Goal: Transaction & Acquisition: Purchase product/service

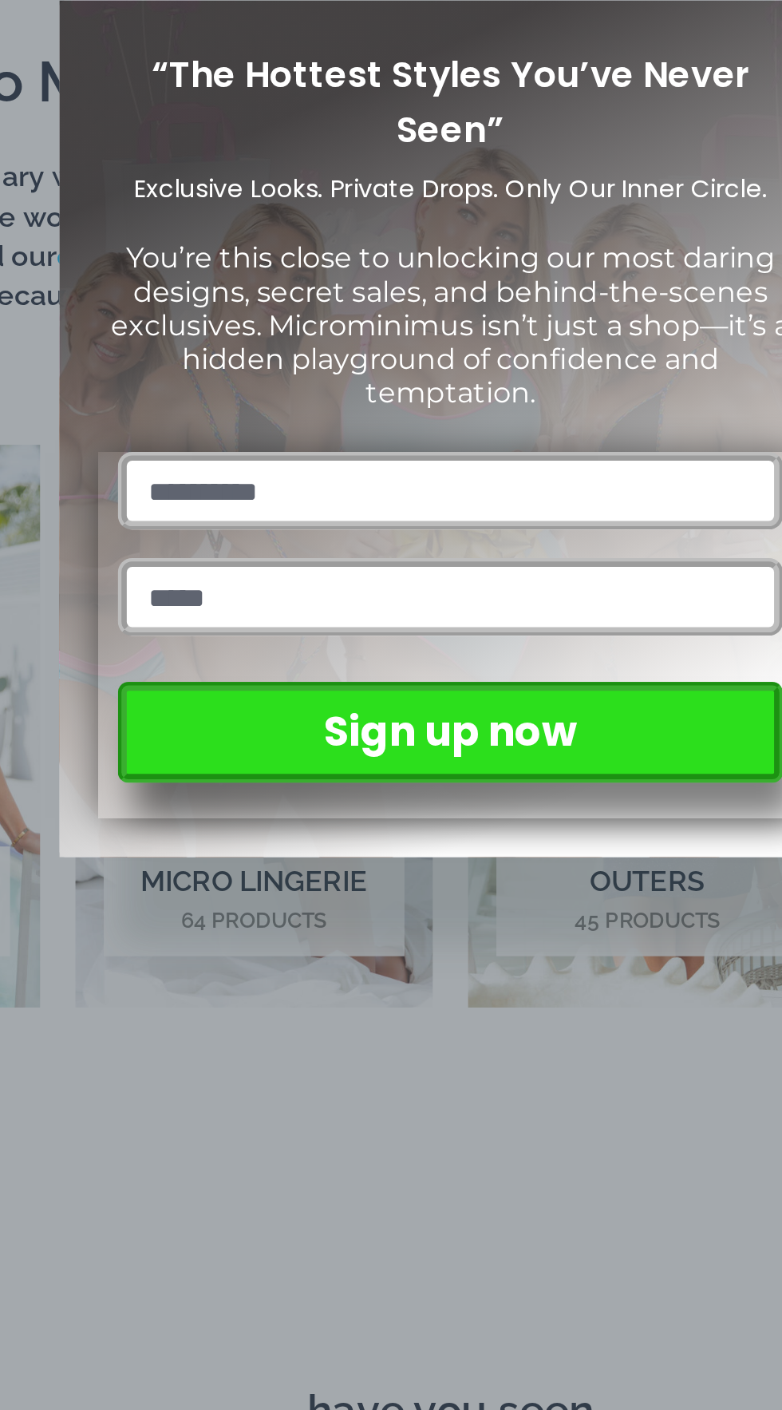
scroll to position [16, 0]
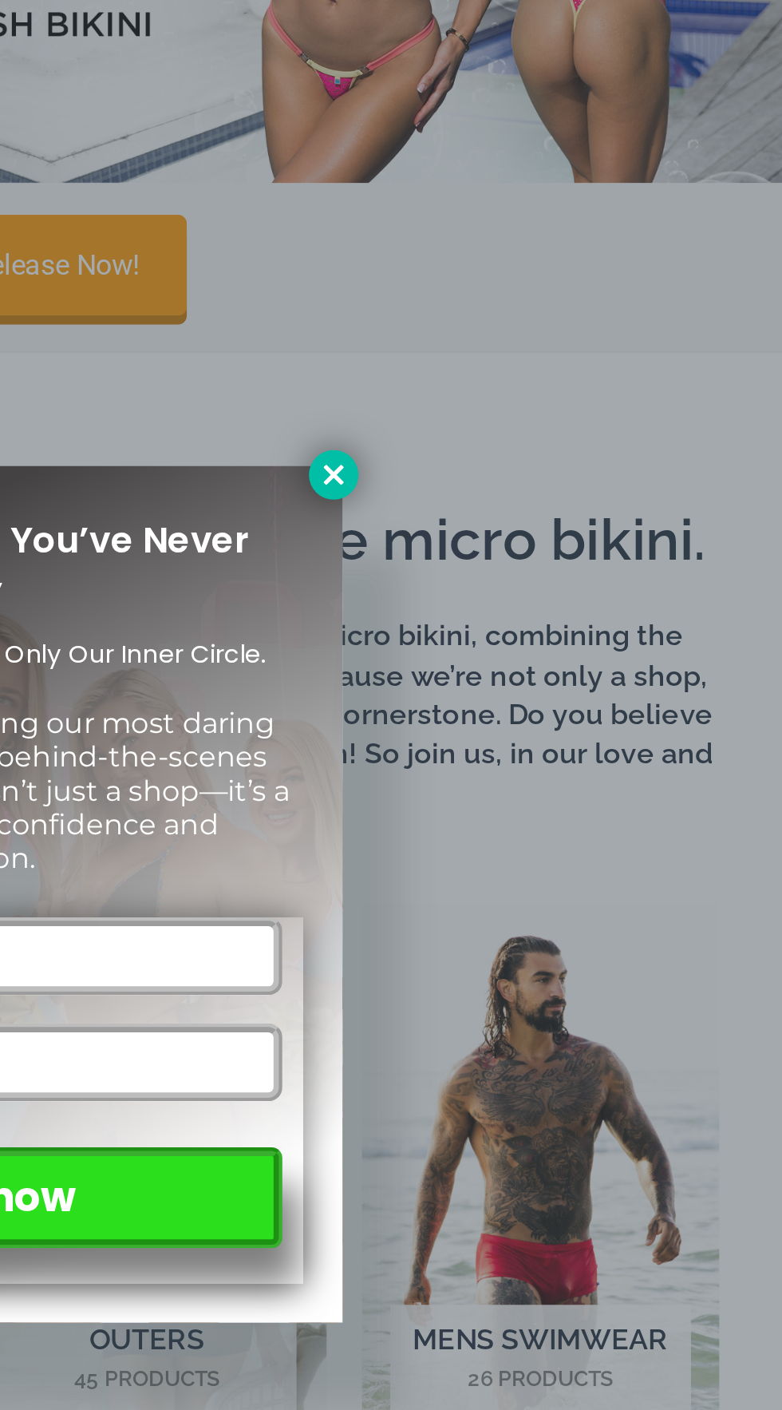
click at [564, 518] on icon at bounding box center [564, 517] width 9 height 9
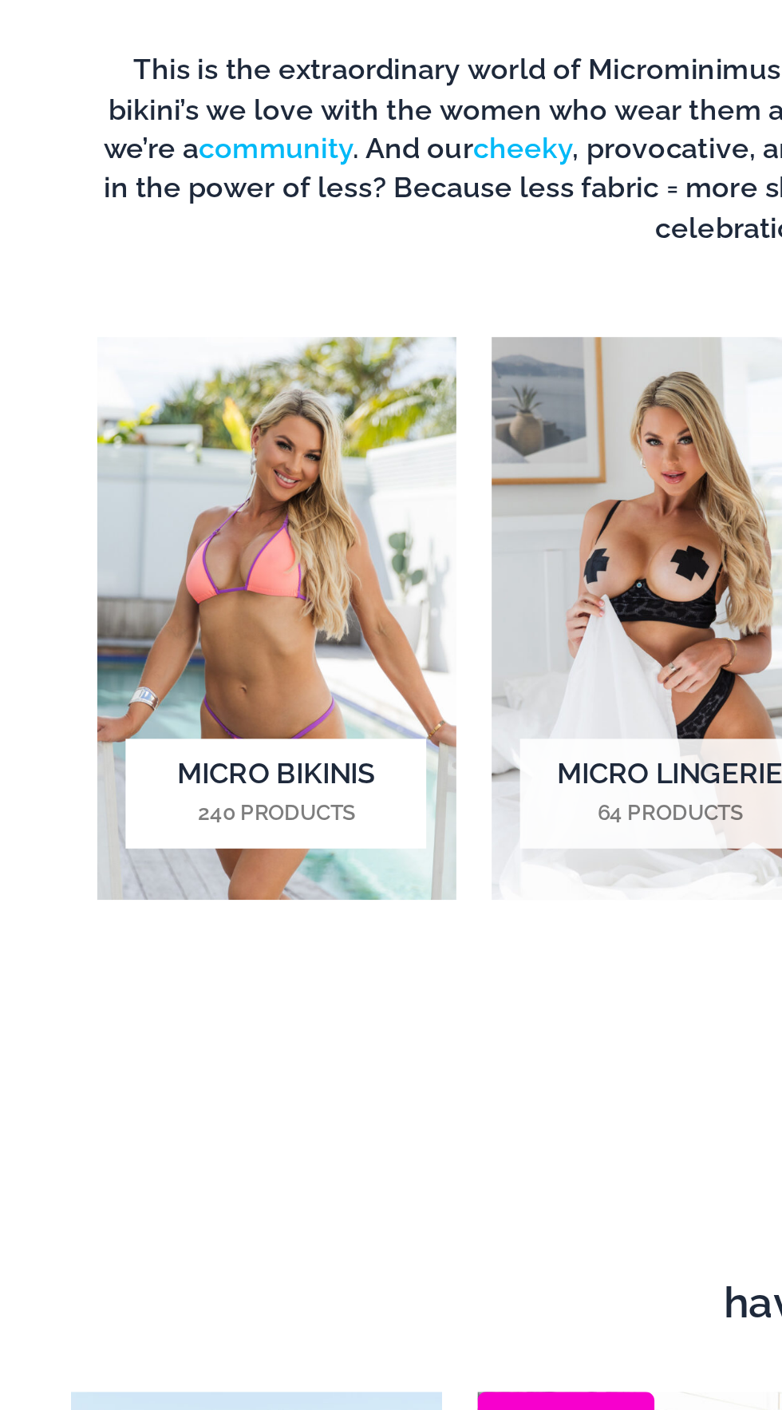
click at [149, 933] on h2 "Micro Bikinis 240 Products" at bounding box center [125, 917] width 136 height 49
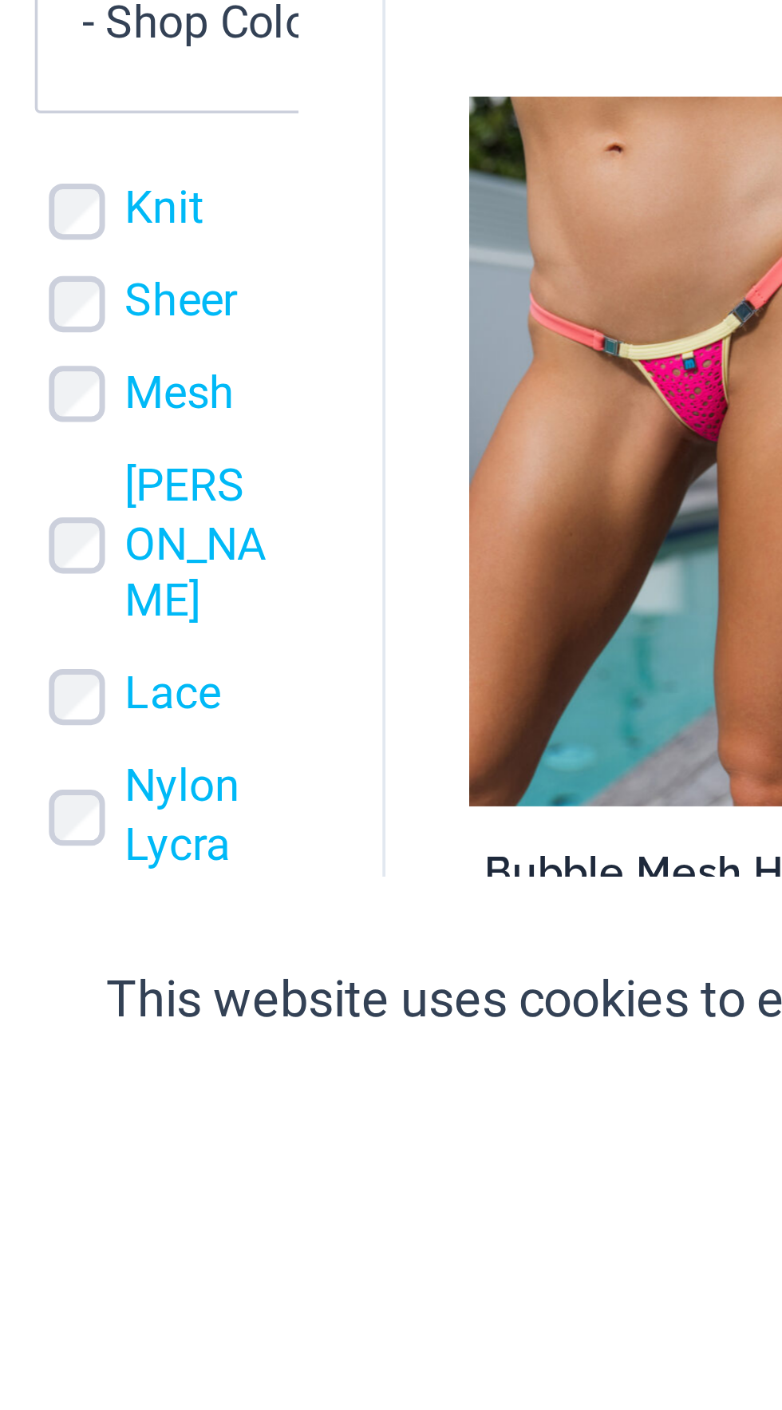
scroll to position [4, 0]
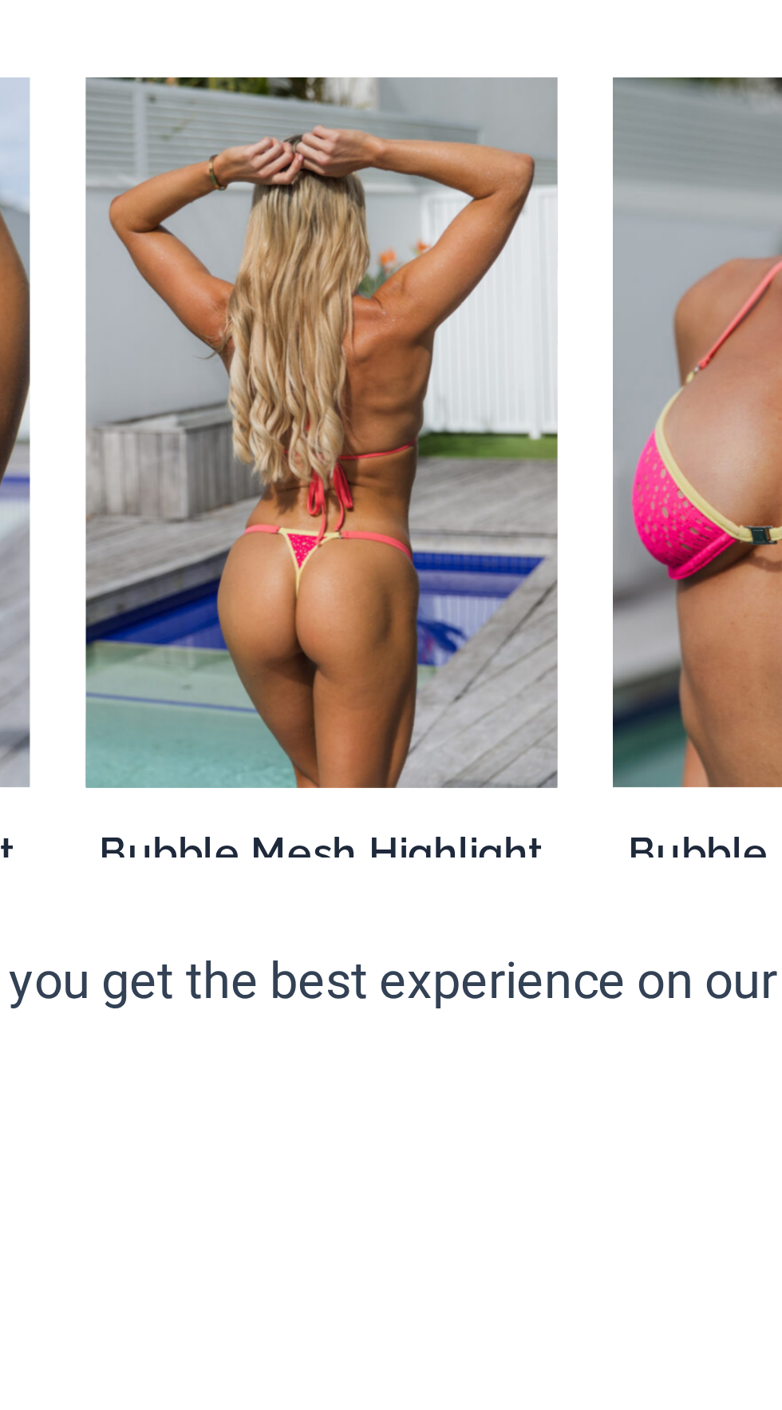
click at [355, 1246] on img at bounding box center [382, 1219] width 135 height 202
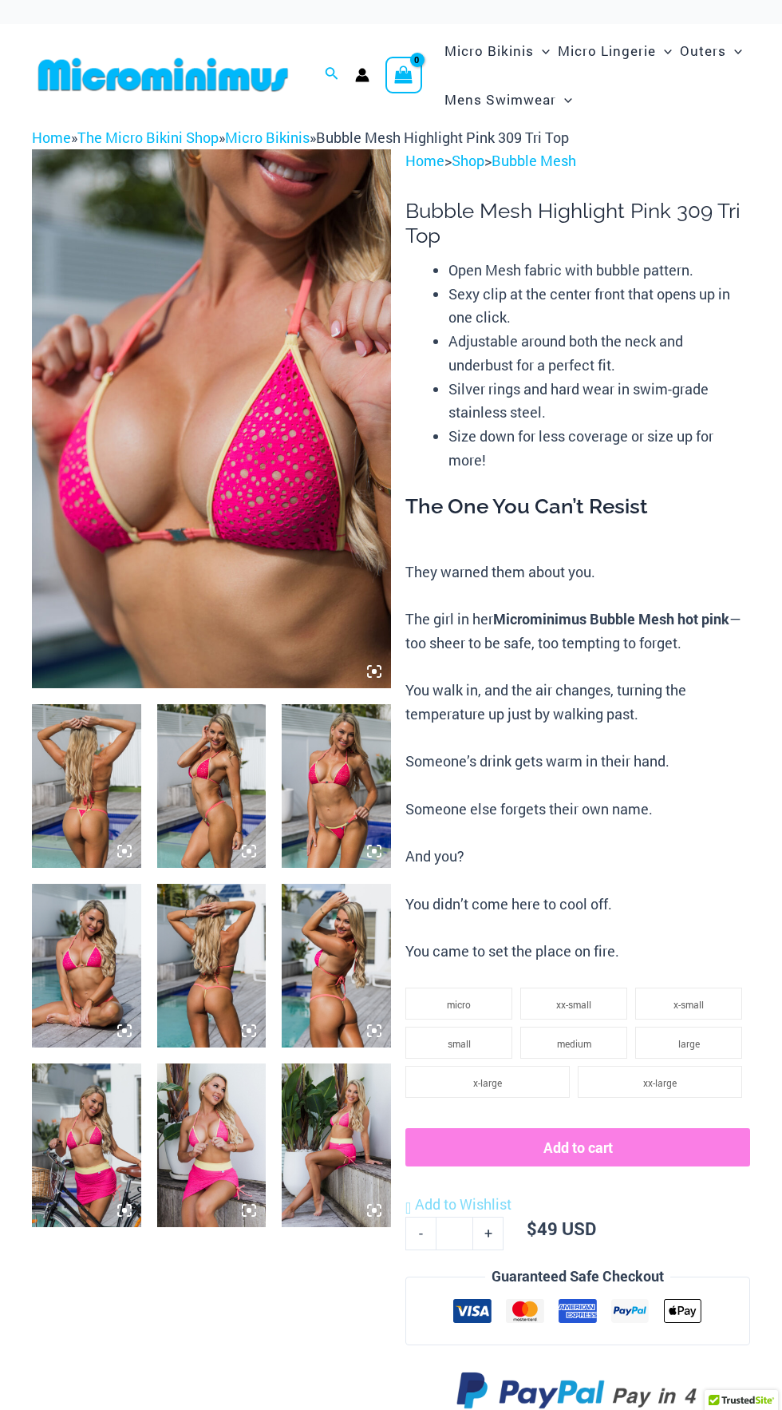
click at [180, 400] on img at bounding box center [211, 418] width 359 height 539
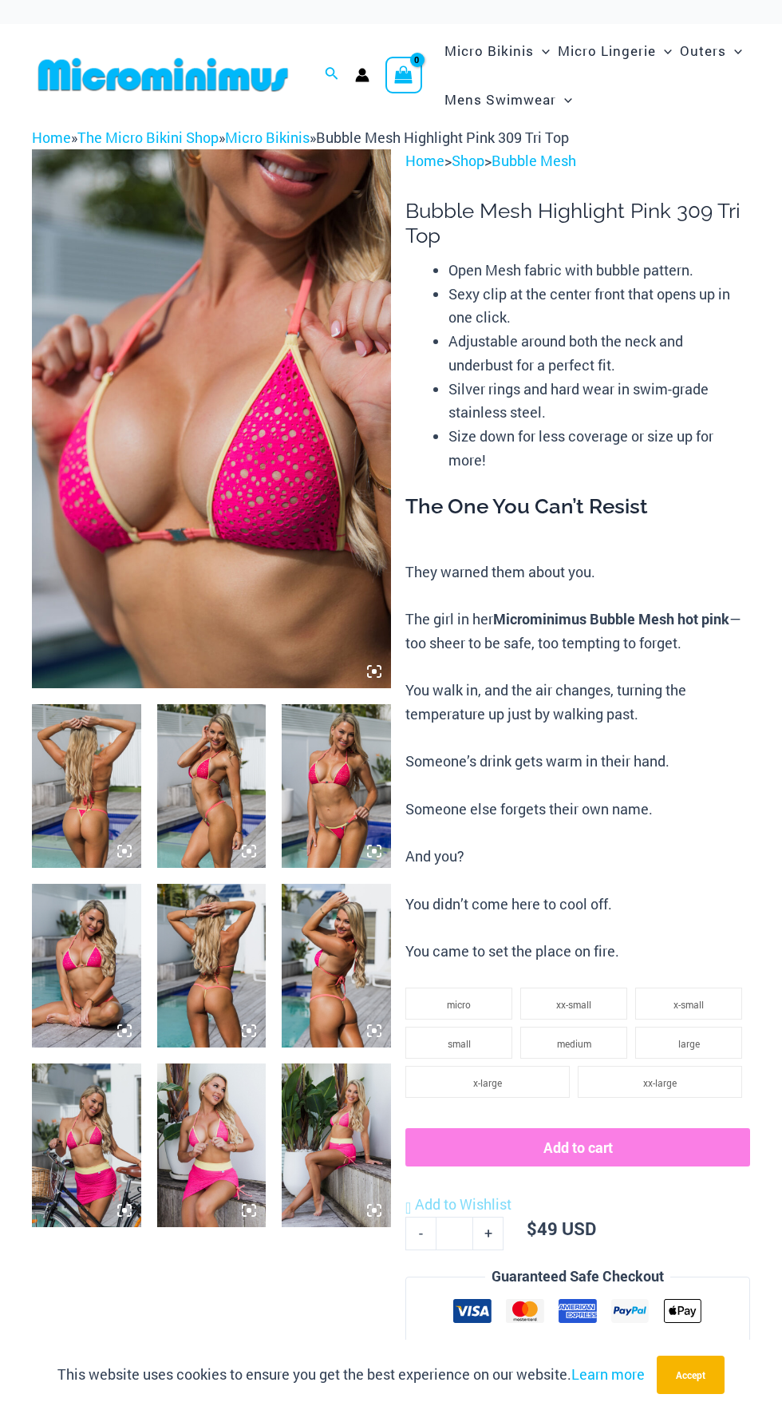
click at [379, 675] on icon at bounding box center [374, 671] width 14 height 14
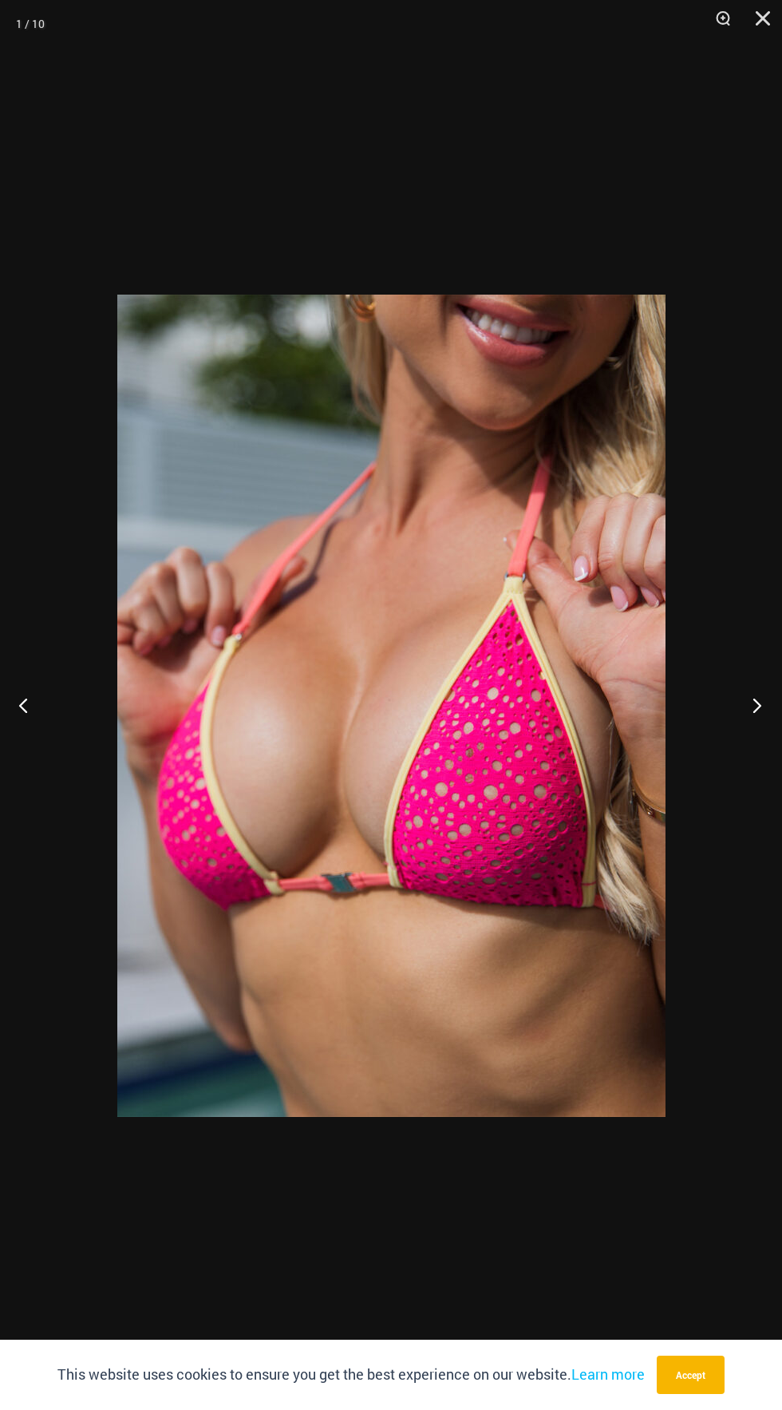
click at [761, 699] on button "Next" at bounding box center [752, 705] width 60 height 80
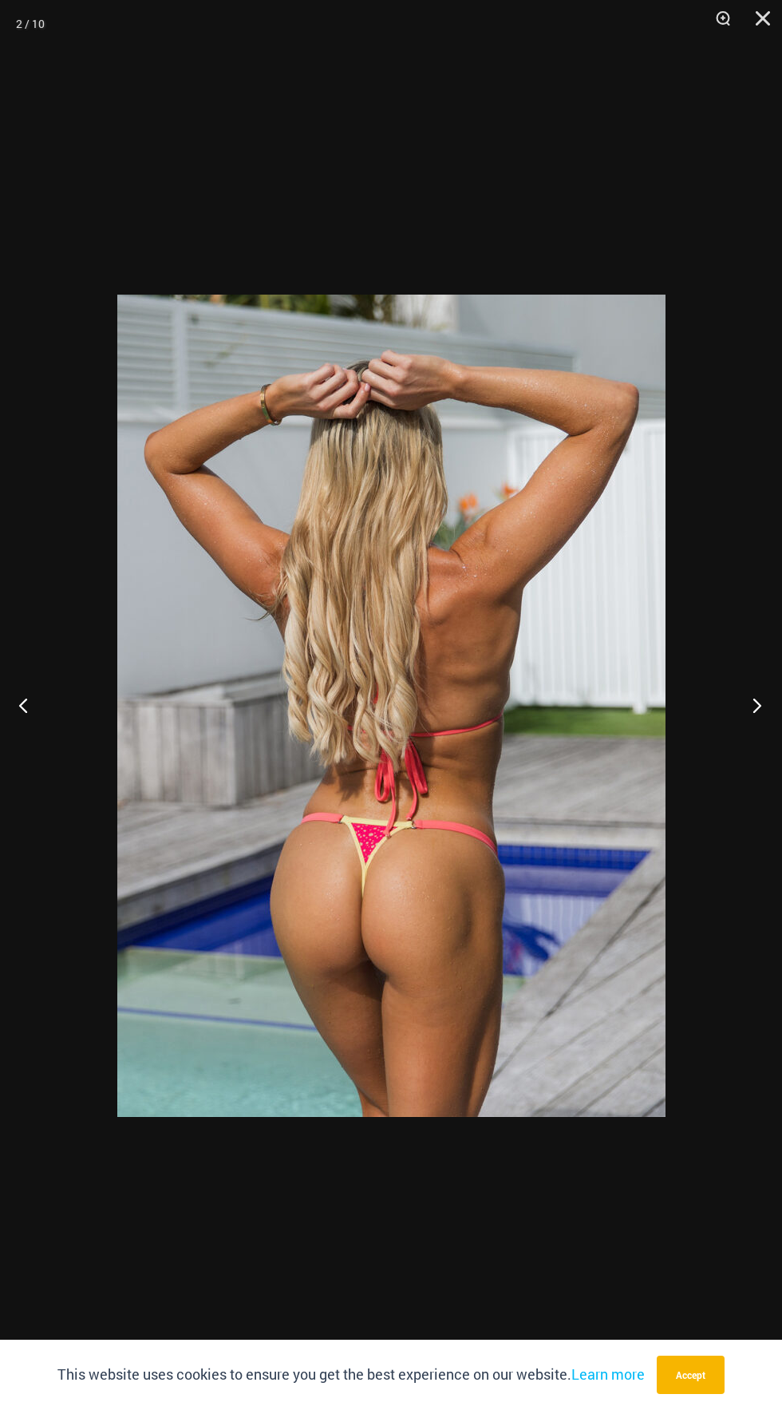
click at [746, 725] on button "Next" at bounding box center [752, 705] width 60 height 80
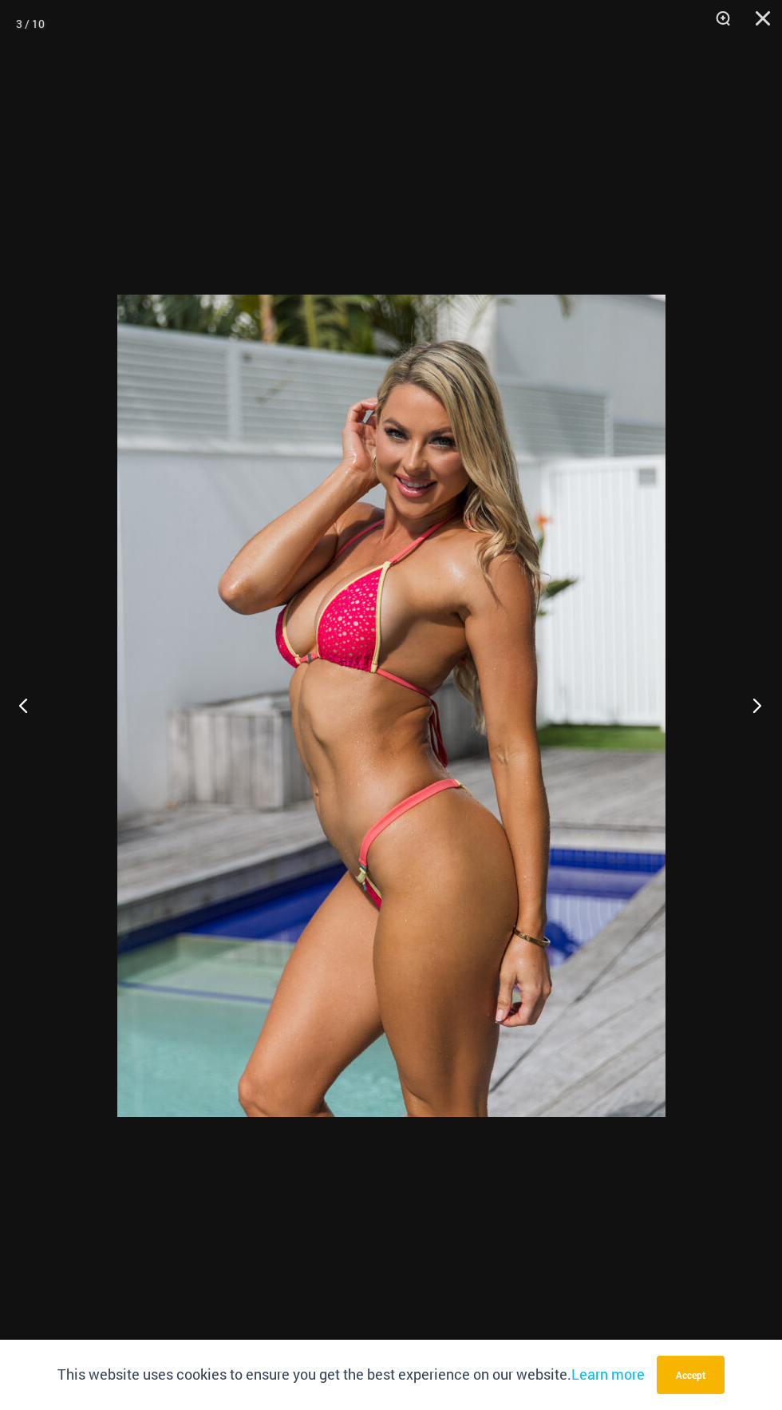
click at [770, 711] on button "Next" at bounding box center [752, 705] width 60 height 80
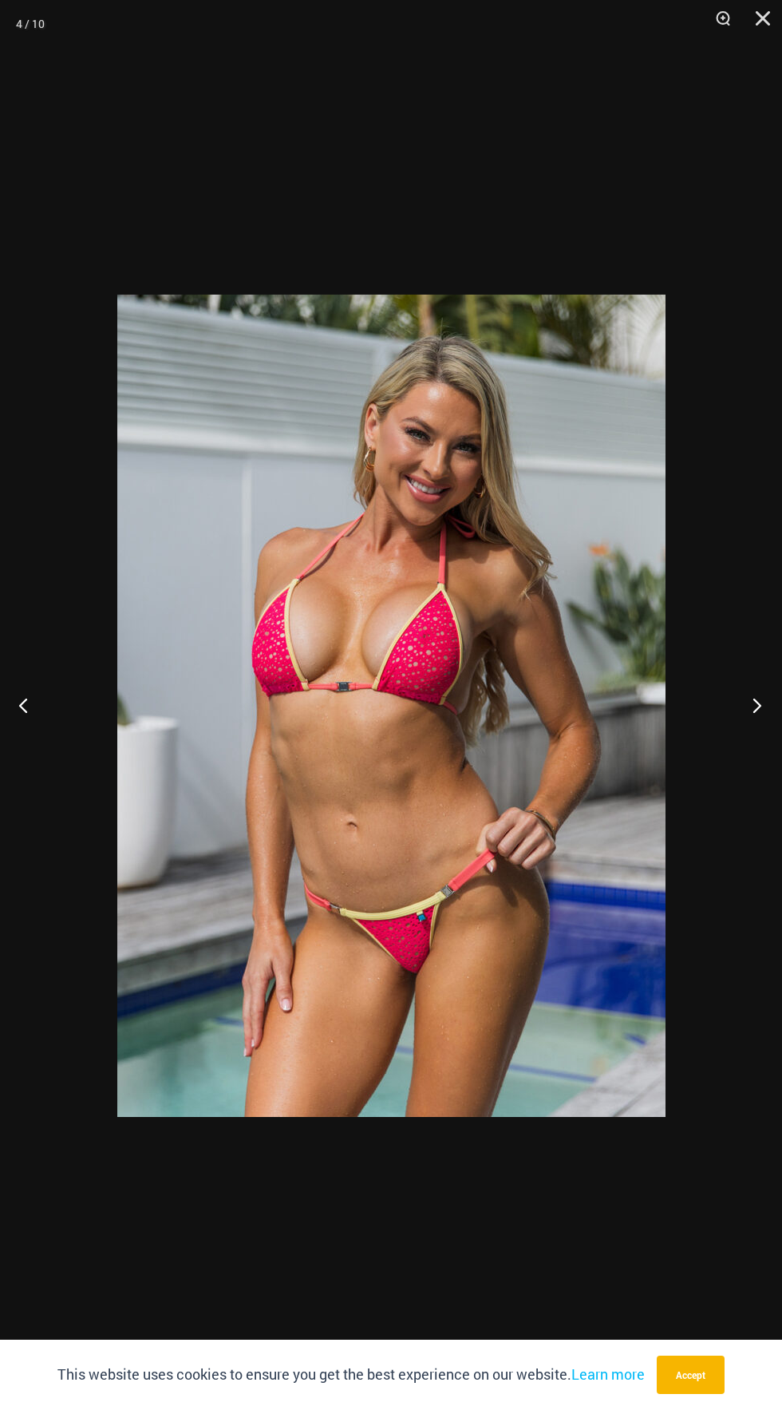
click at [736, 718] on button "Next" at bounding box center [752, 705] width 60 height 80
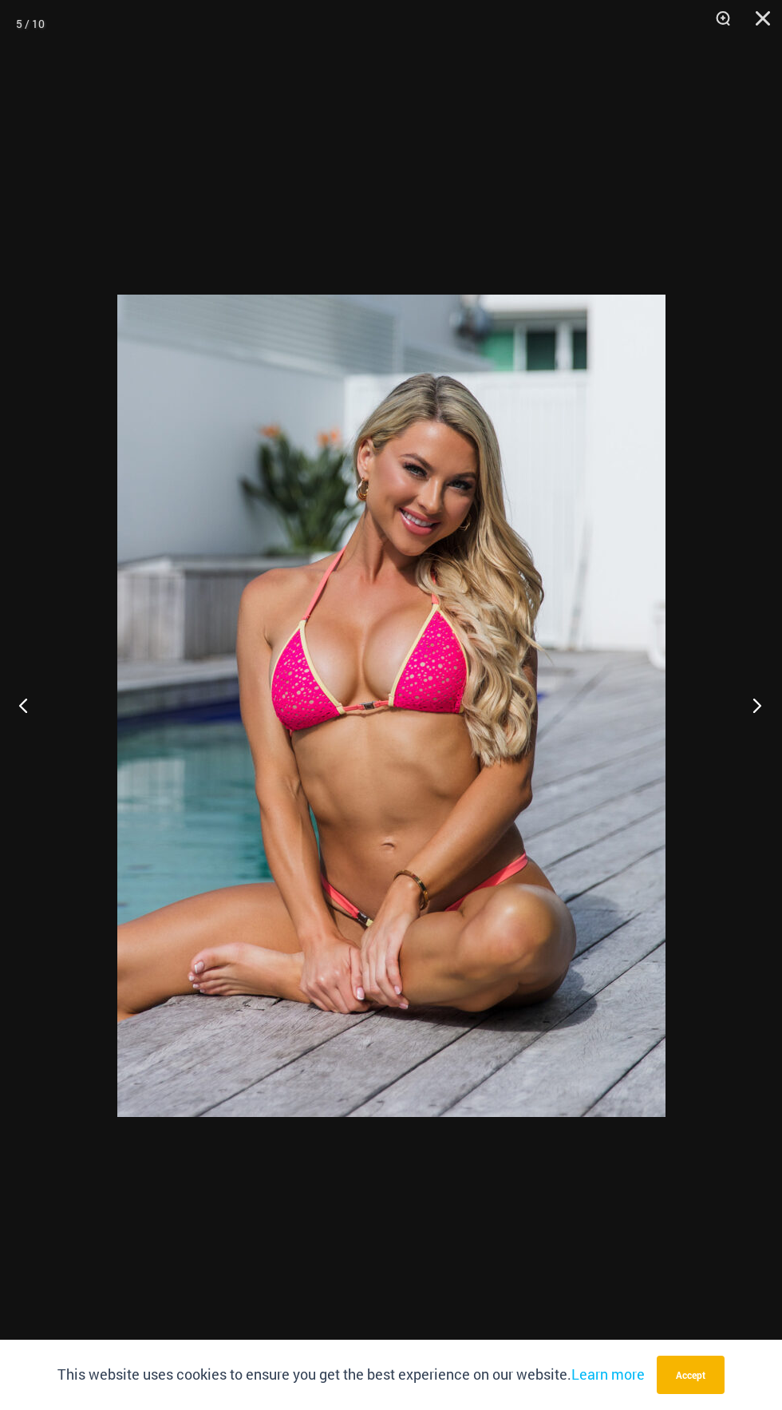
click at [732, 722] on button "Next" at bounding box center [752, 705] width 60 height 80
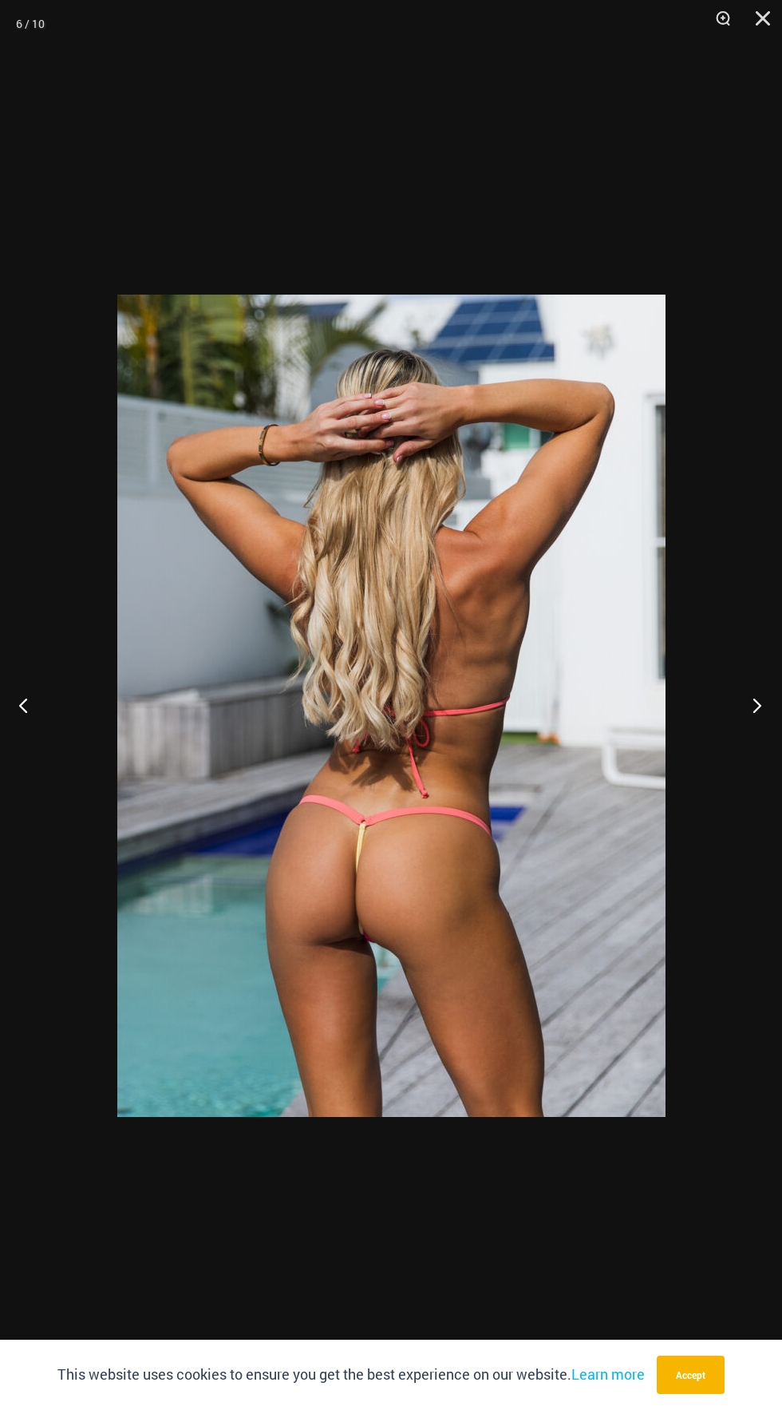
click at [734, 726] on button "Next" at bounding box center [752, 705] width 60 height 80
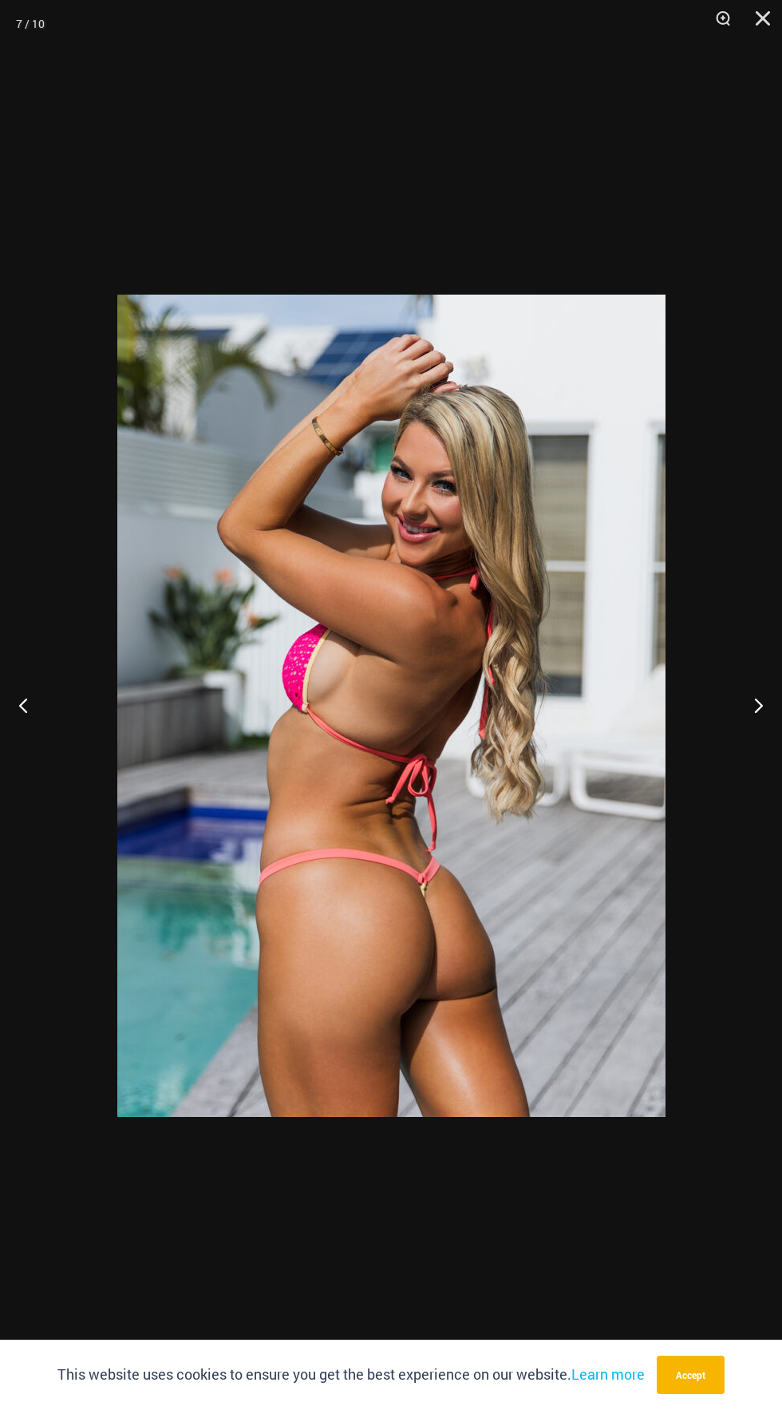
click at [285, 88] on div at bounding box center [391, 705] width 782 height 1410
click at [545, 192] on div at bounding box center [391, 705] width 782 height 1410
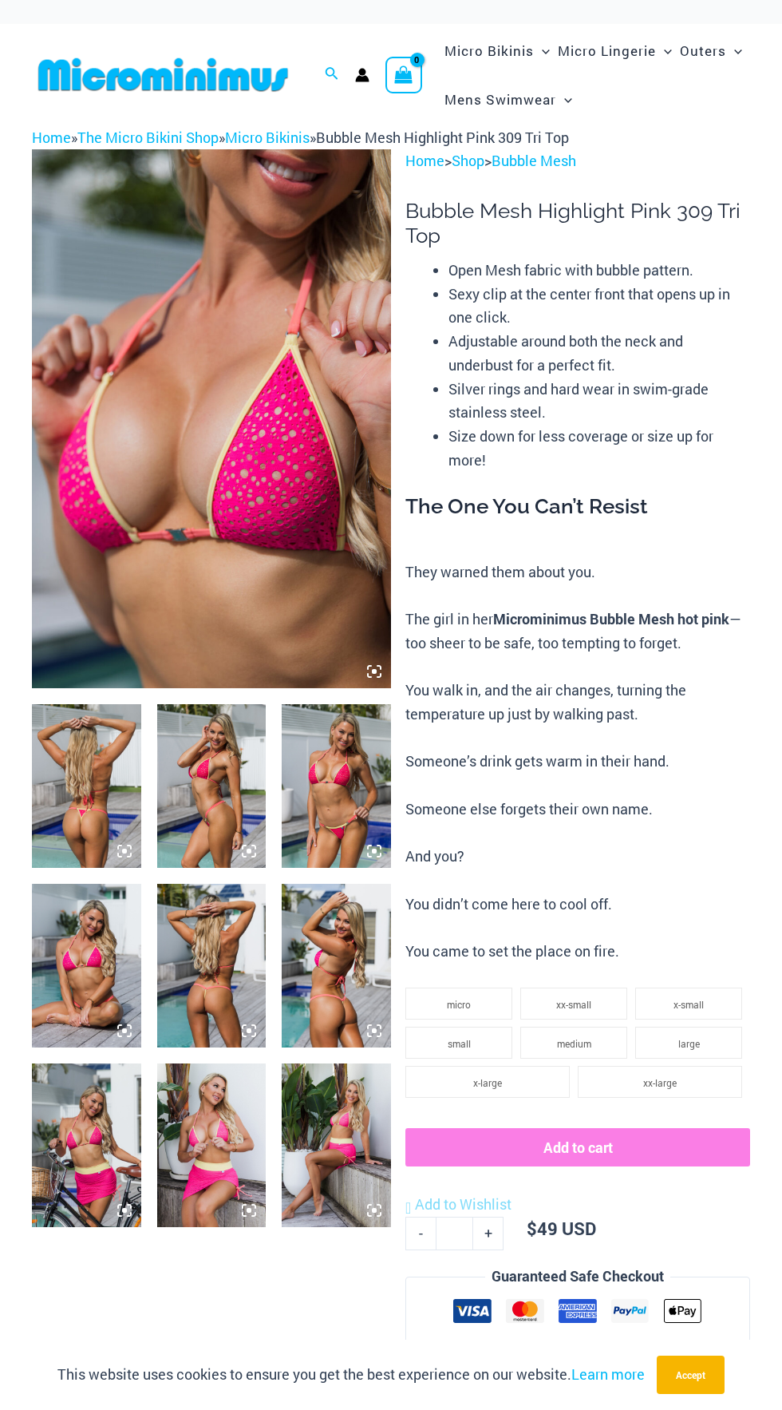
click at [593, 775] on p "They warned them about you. The girl in her Microminimus Bubble Mesh hot pink —…" at bounding box center [578, 761] width 345 height 403
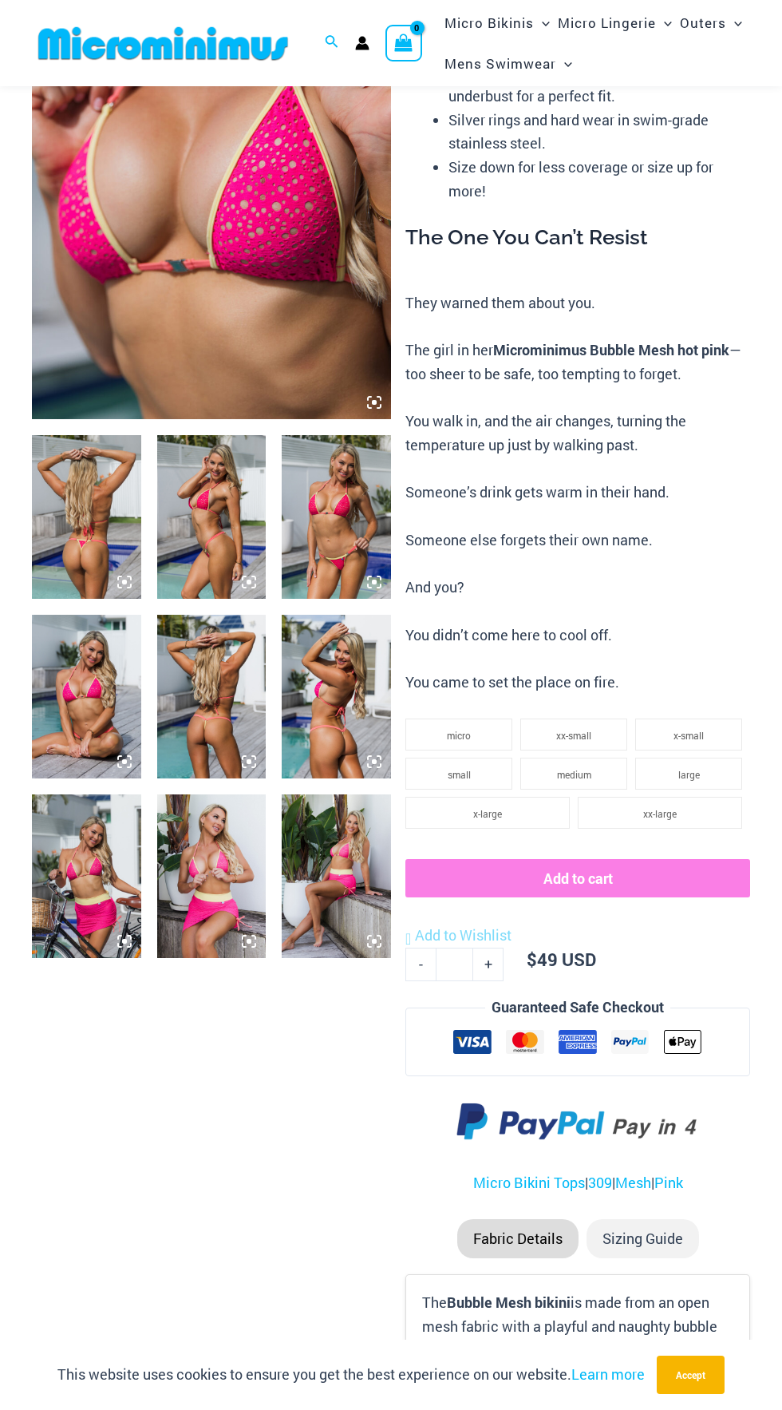
scroll to position [375, 0]
